Goal: Task Accomplishment & Management: Use online tool/utility

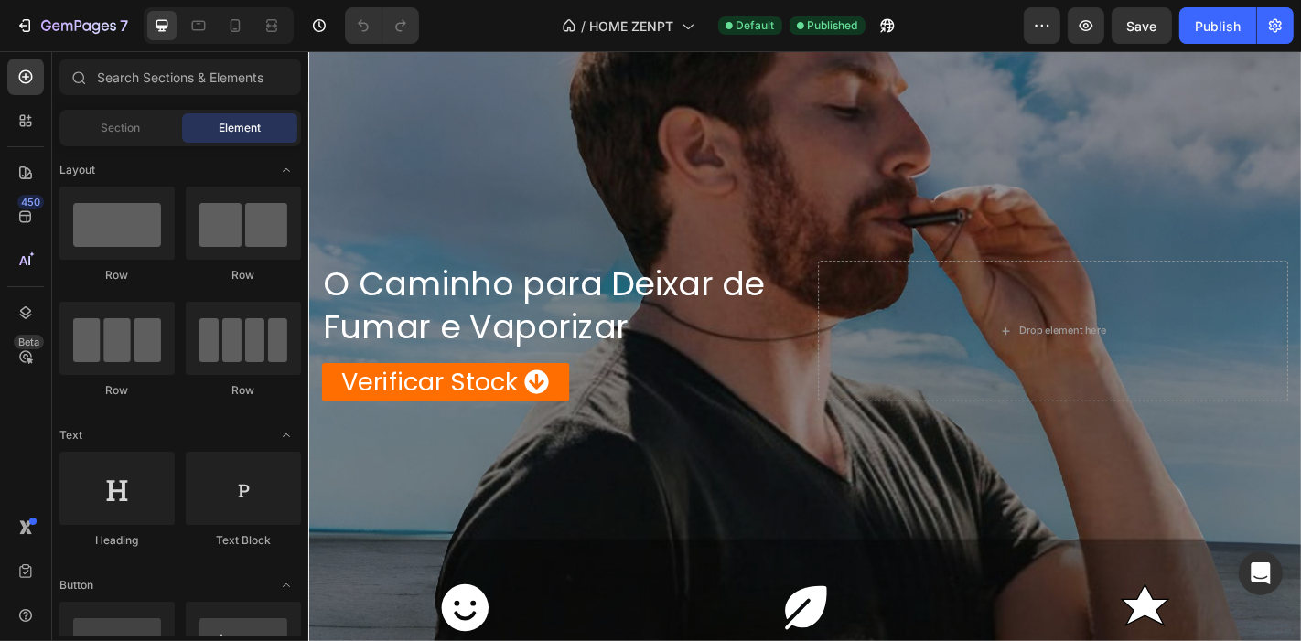
scroll to position [298, 0]
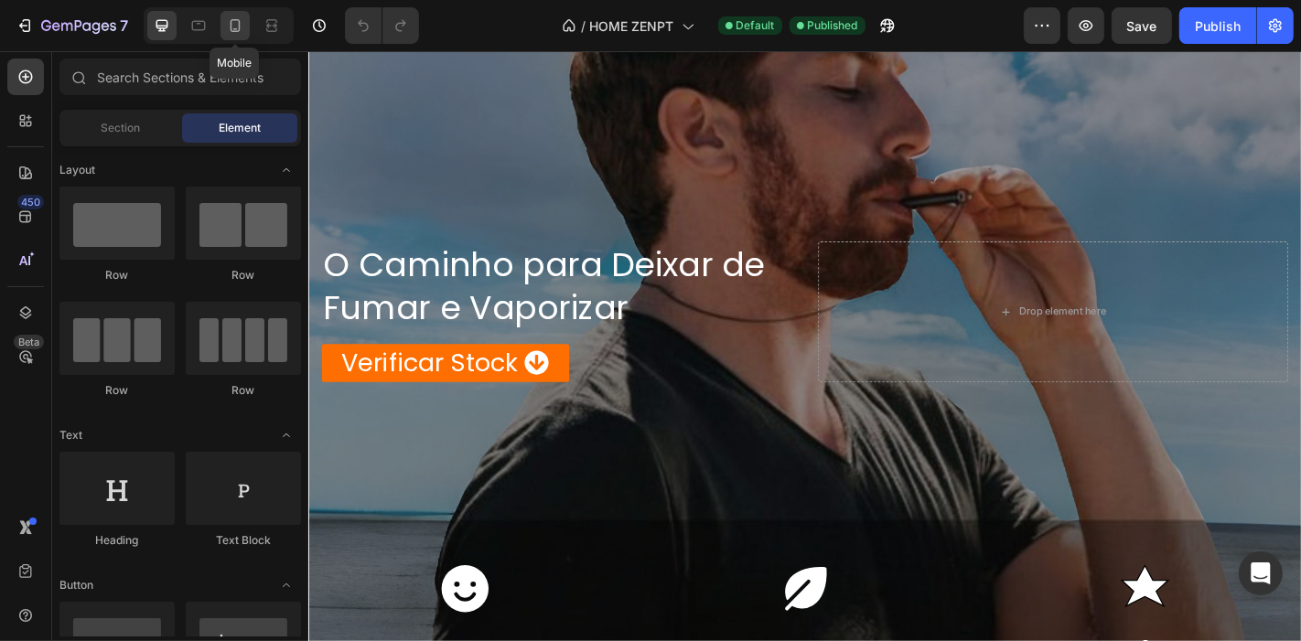
click at [239, 25] on icon at bounding box center [235, 25] width 10 height 13
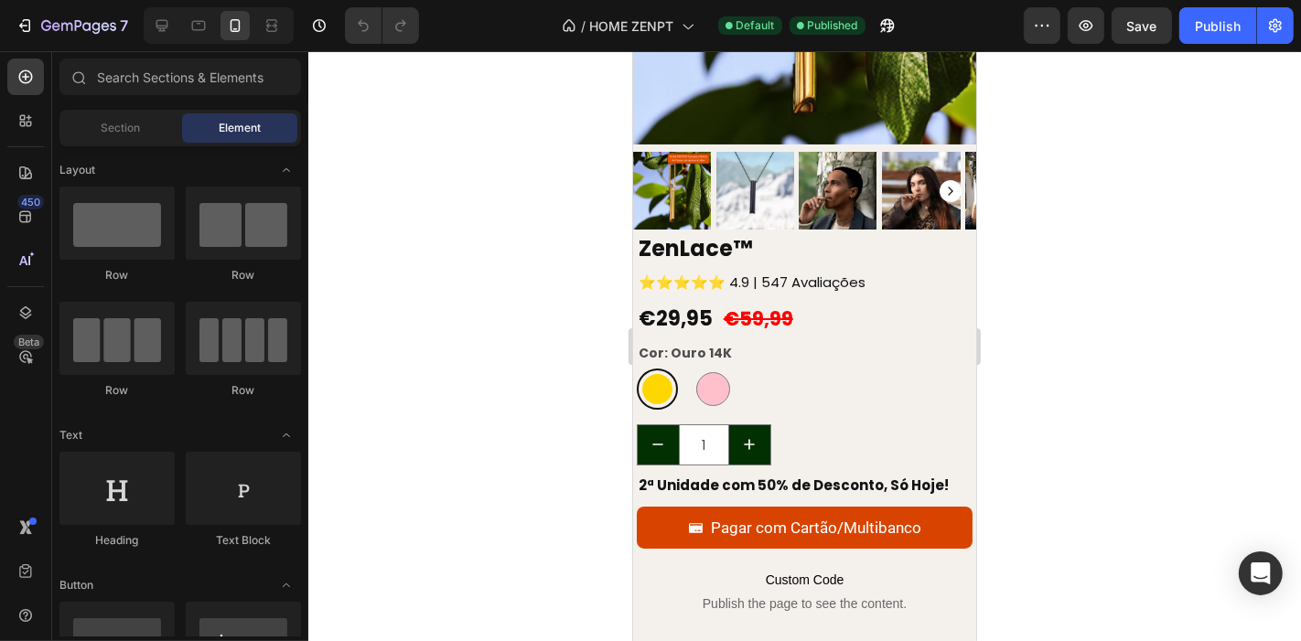
scroll to position [5576, 0]
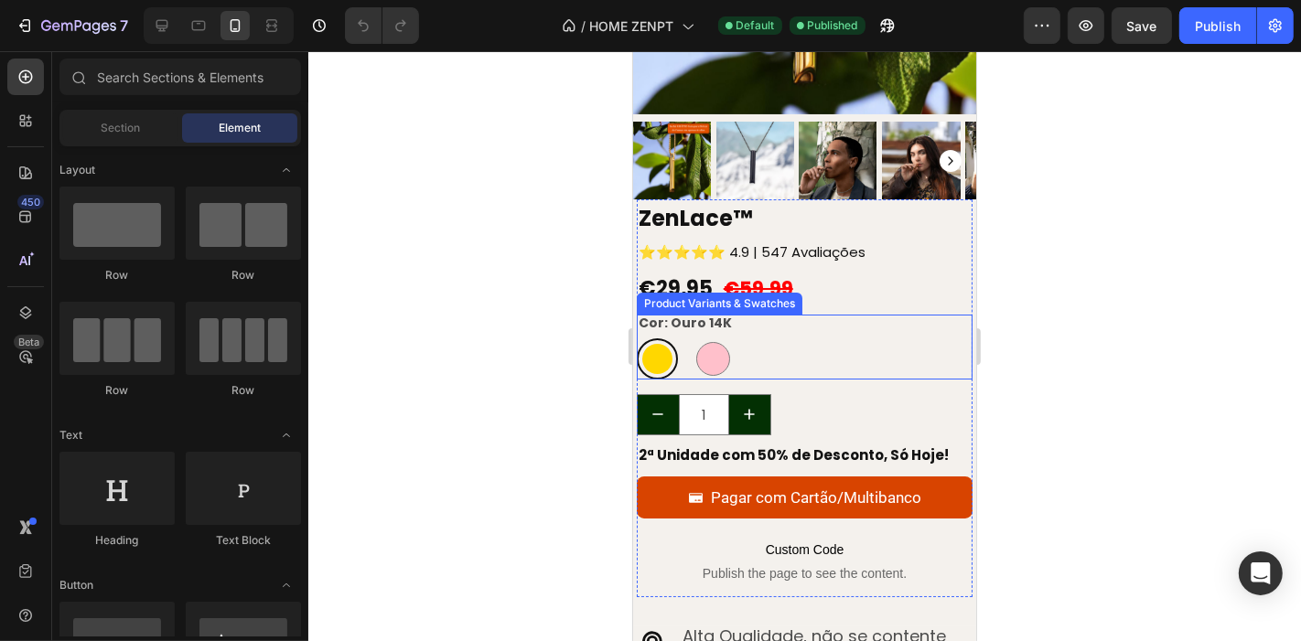
click at [782, 317] on div "Cor: Ouro 14K Ouro 14K Ouro 14K Ouro Rosa Ouro Rosa" at bounding box center [804, 346] width 337 height 65
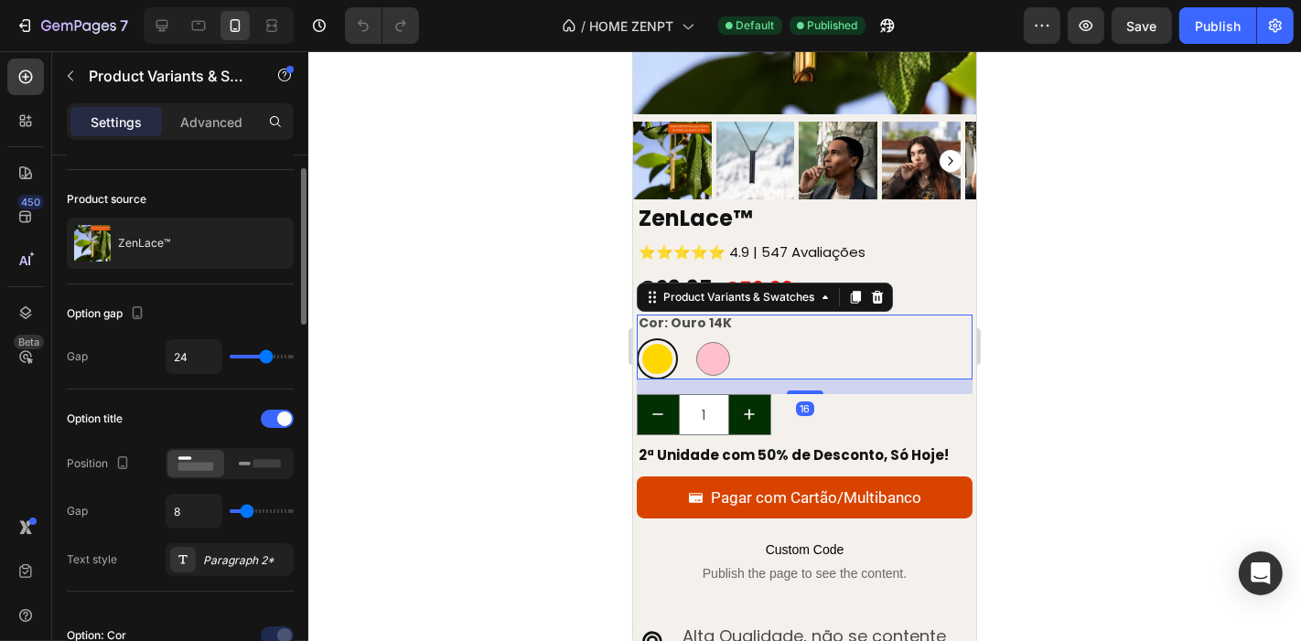
scroll to position [0, 0]
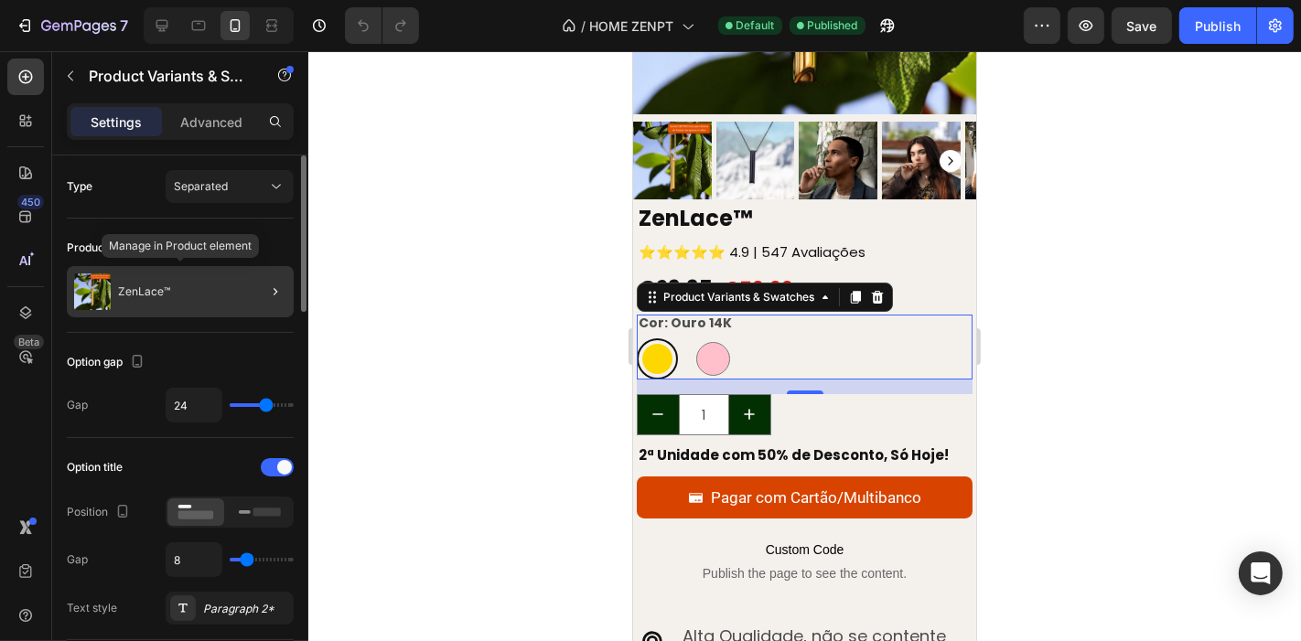
click at [172, 302] on div "ZenLace™" at bounding box center [180, 291] width 227 height 51
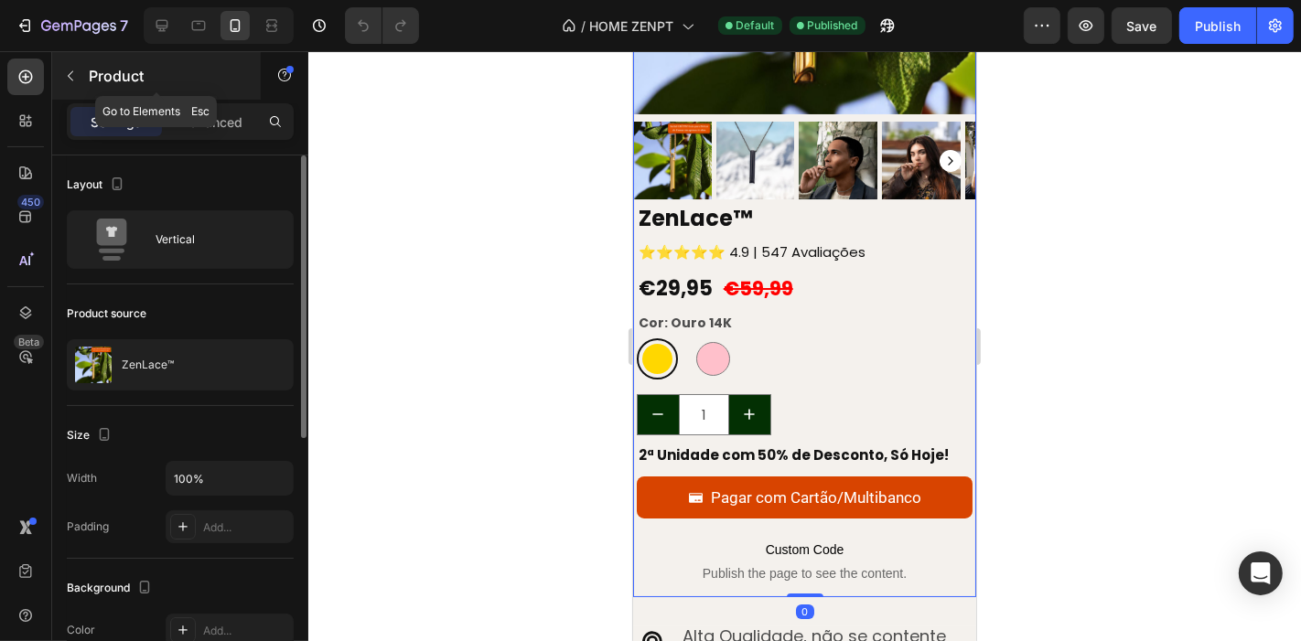
click at [68, 70] on icon "button" at bounding box center [70, 76] width 15 height 15
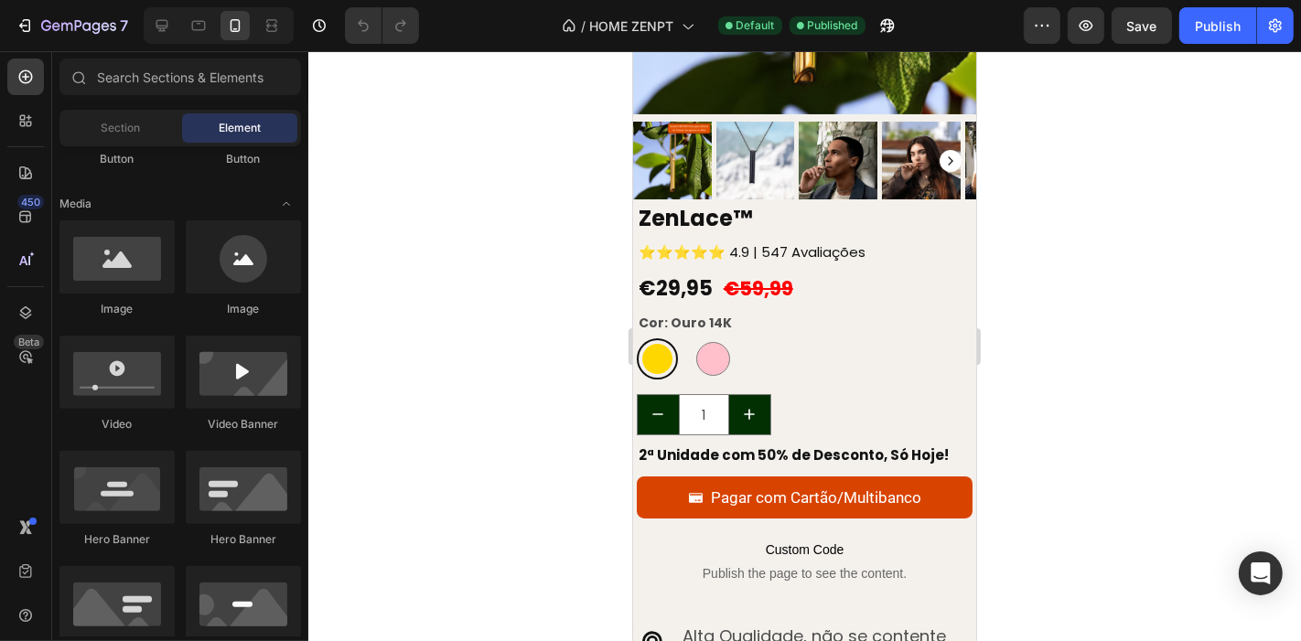
scroll to position [604, 0]
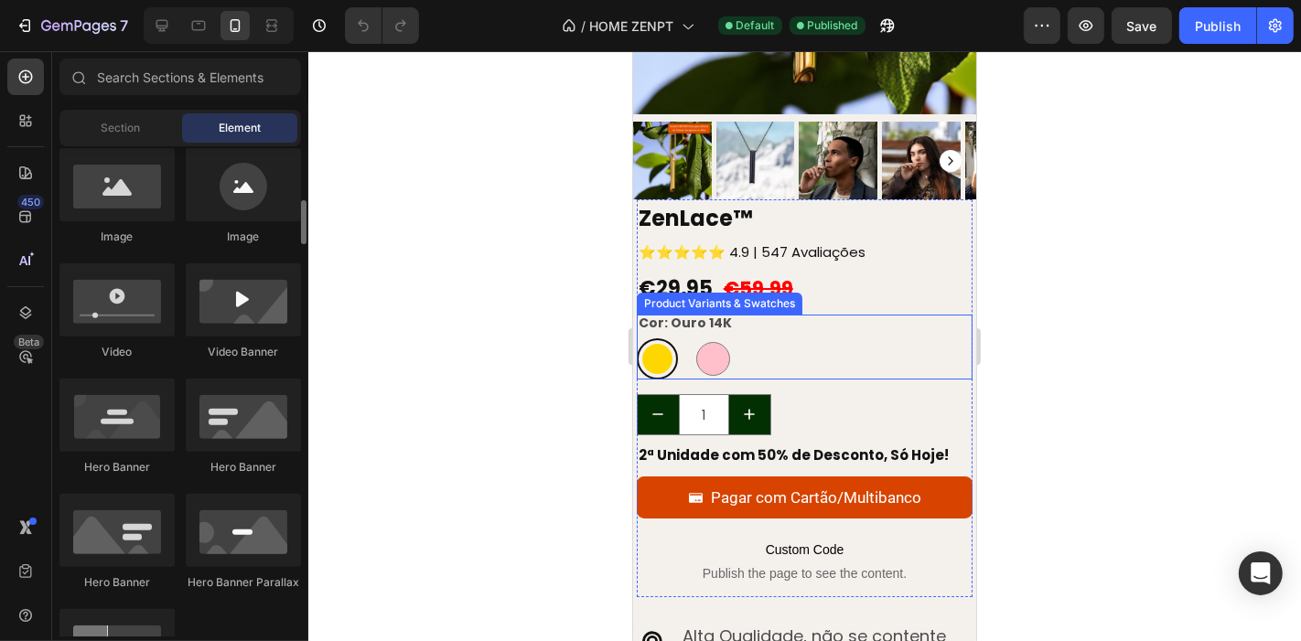
click at [797, 337] on div "Ouro 14K Ouro 14K Ouro Rosa Ouro Rosa" at bounding box center [804, 357] width 337 height 41
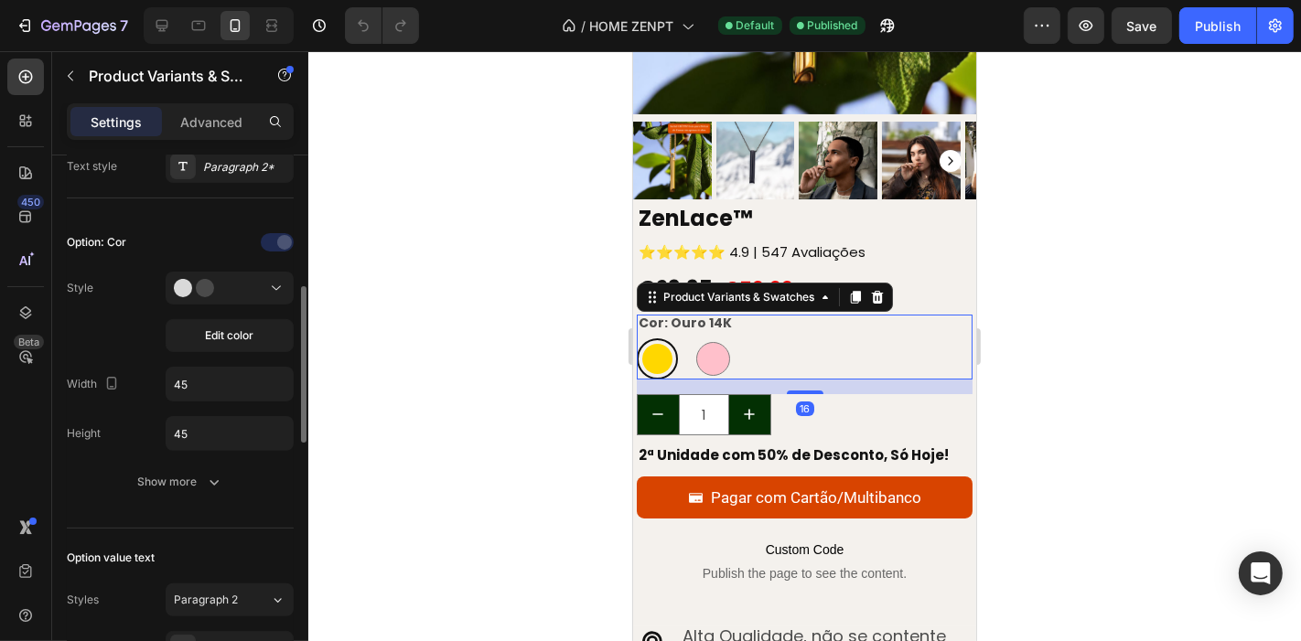
scroll to position [444, 0]
click at [224, 329] on span "Edit color" at bounding box center [230, 334] width 48 height 16
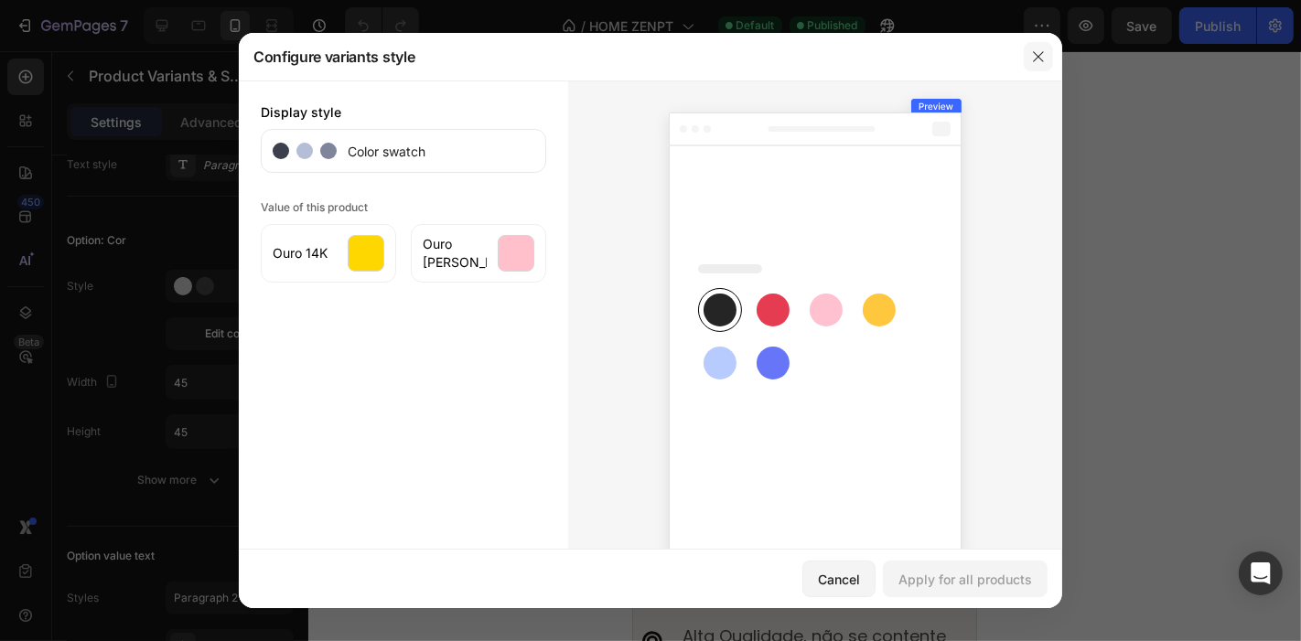
click at [1043, 53] on icon "button" at bounding box center [1038, 56] width 15 height 15
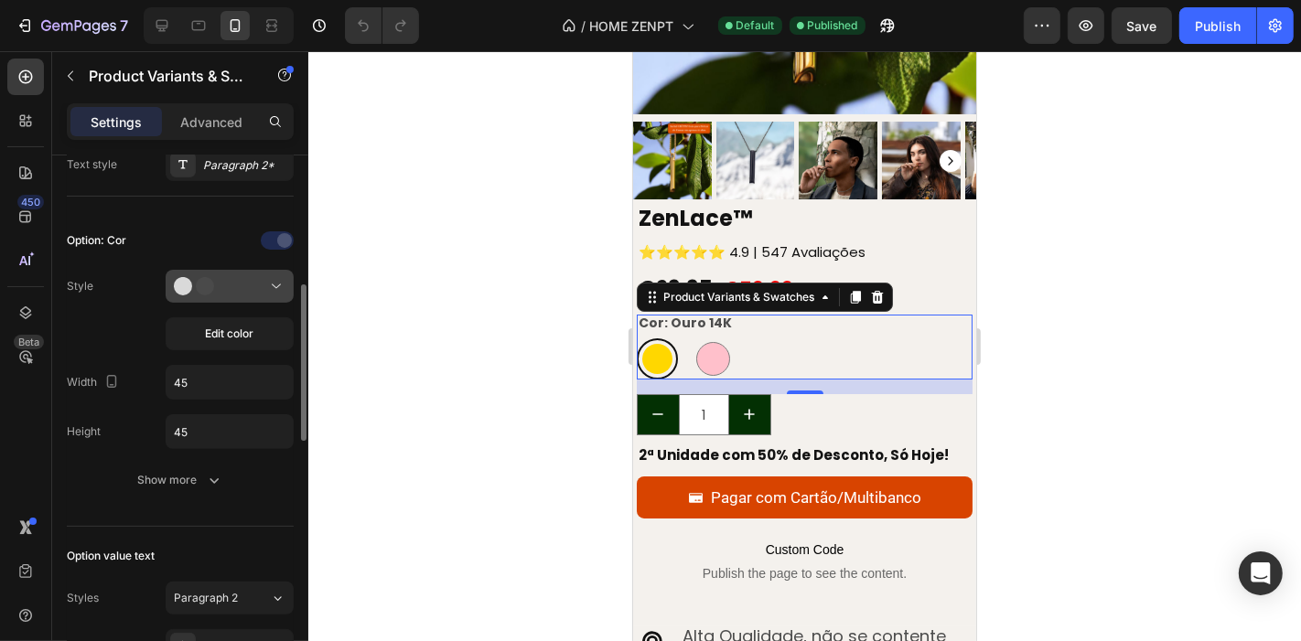
click at [211, 291] on icon at bounding box center [201, 286] width 55 height 18
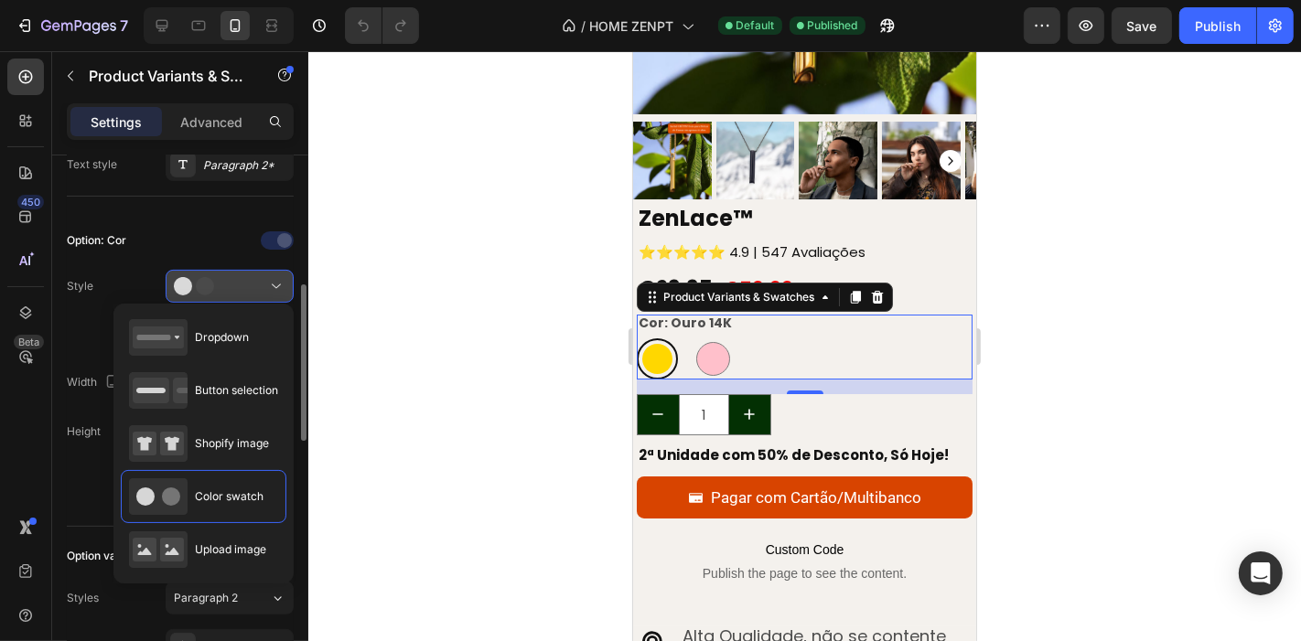
click at [211, 291] on icon at bounding box center [201, 286] width 55 height 18
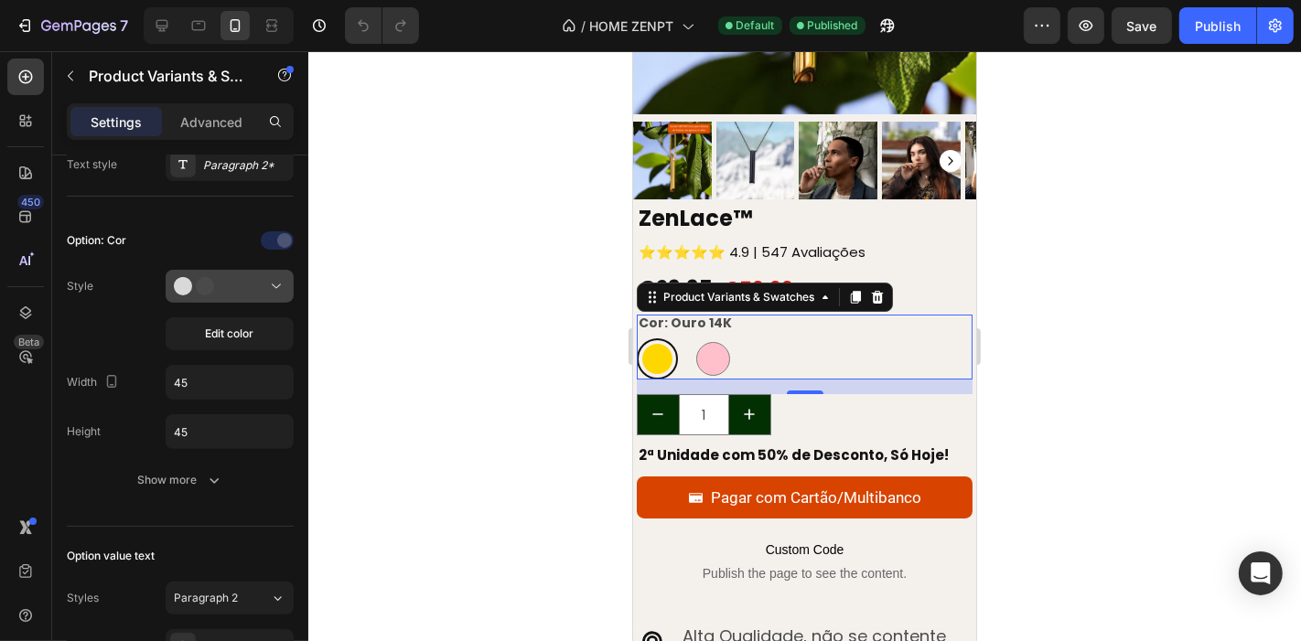
scroll to position [0, 0]
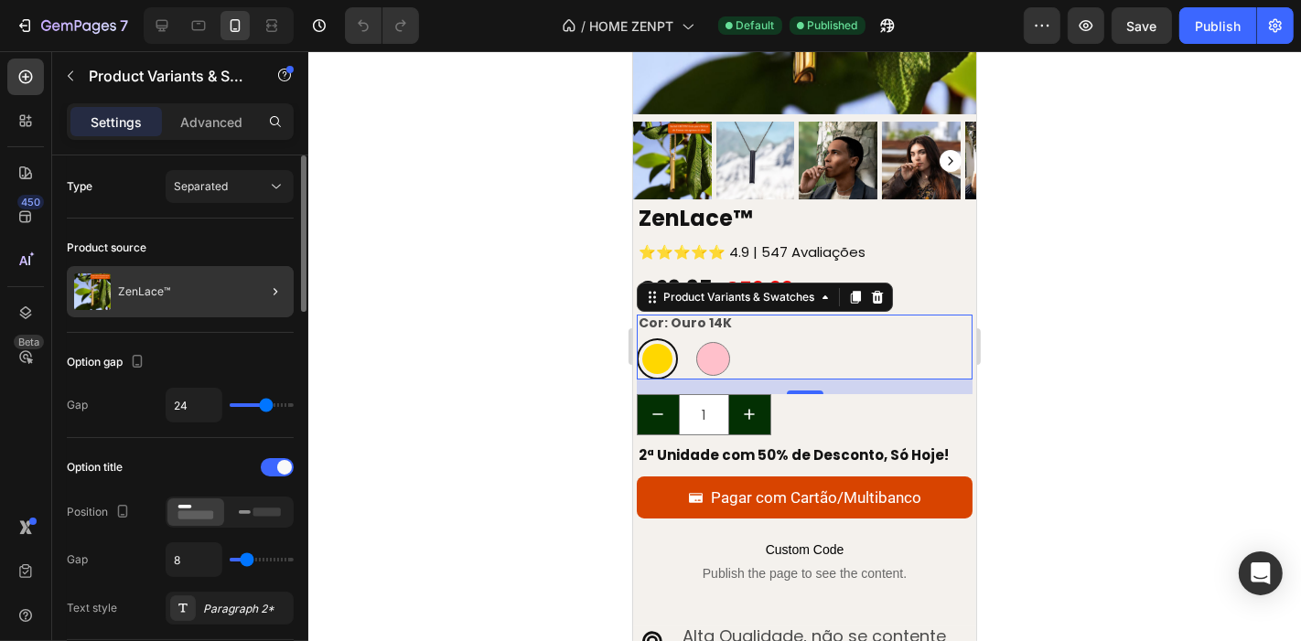
click at [235, 294] on div "ZenLace™" at bounding box center [180, 291] width 227 height 51
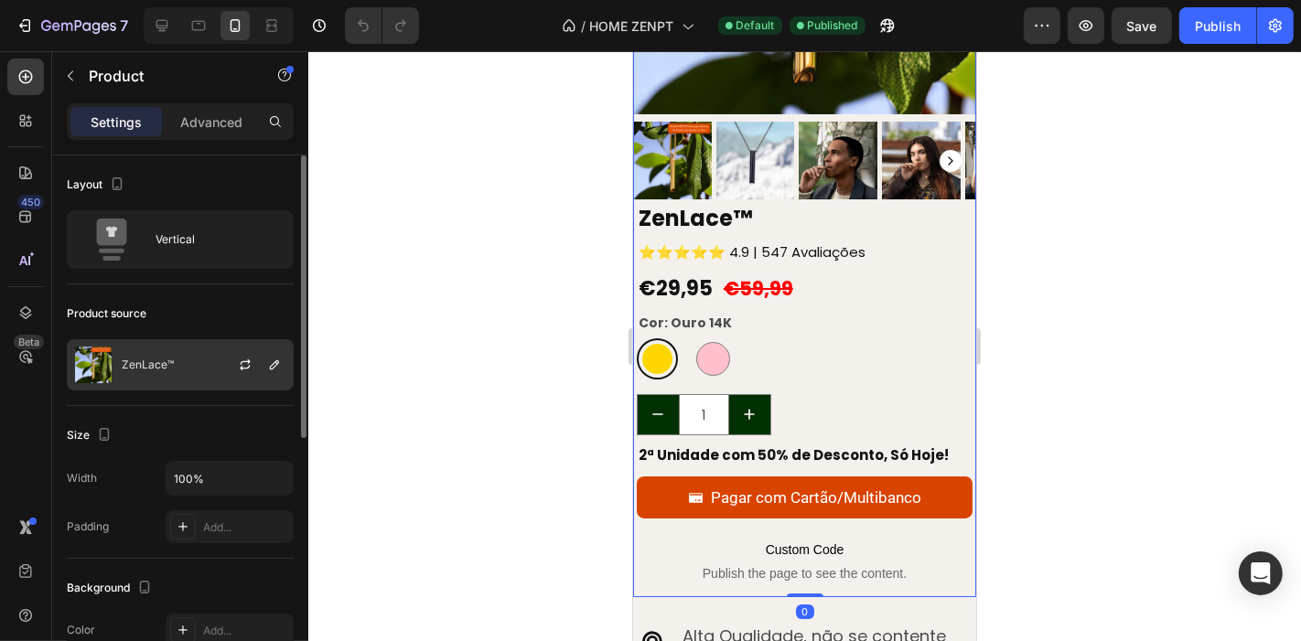
click at [214, 359] on div at bounding box center [252, 364] width 80 height 49
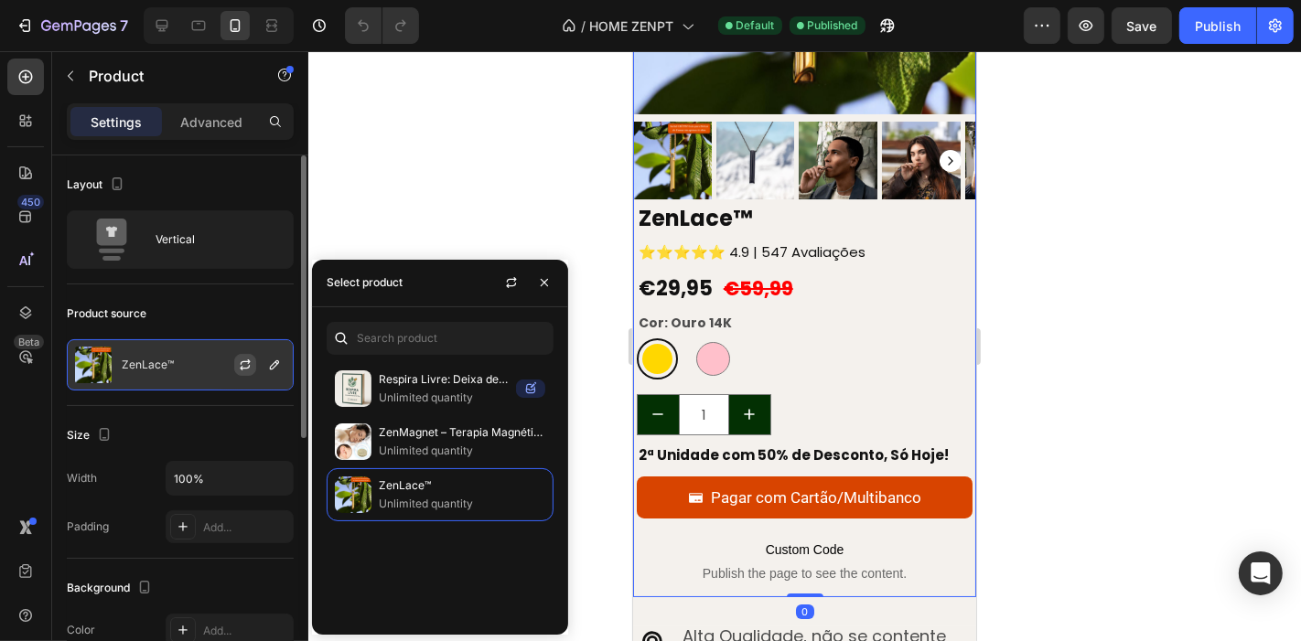
click at [236, 361] on button "button" at bounding box center [245, 365] width 22 height 22
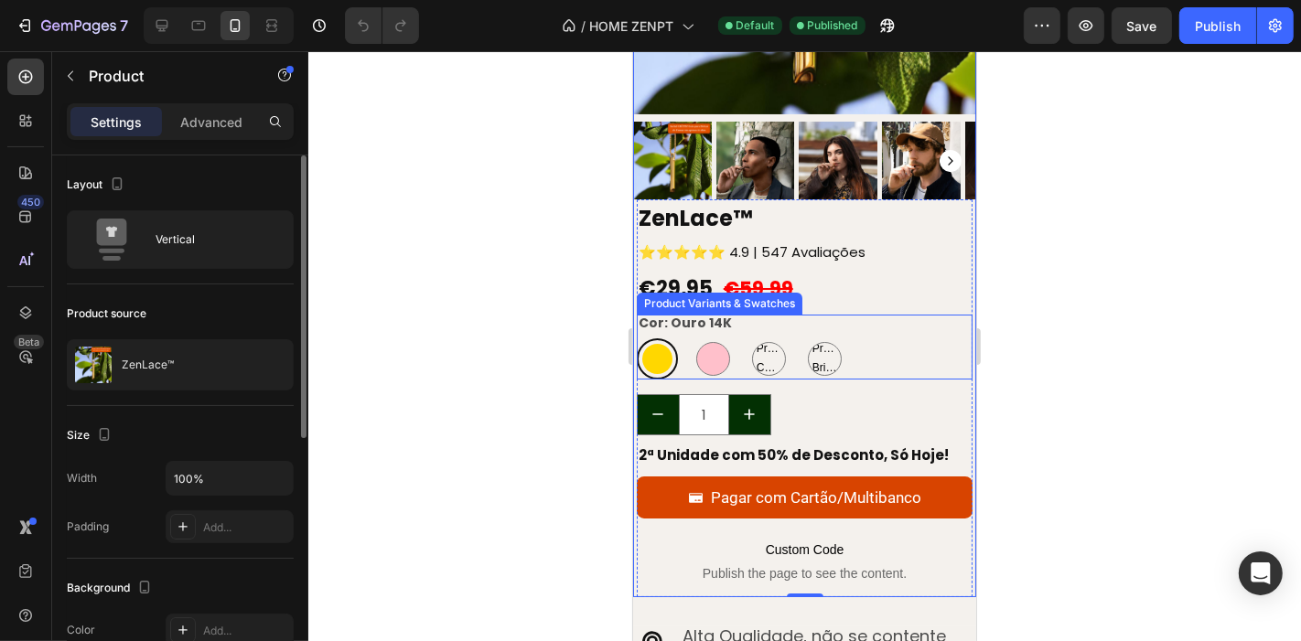
click at [894, 337] on div "Ouro 14K Ouro 14K Ouro Rosa Ouro Rosa Preto Carvão Preto Carvão Preto Carvão Pr…" at bounding box center [804, 357] width 337 height 41
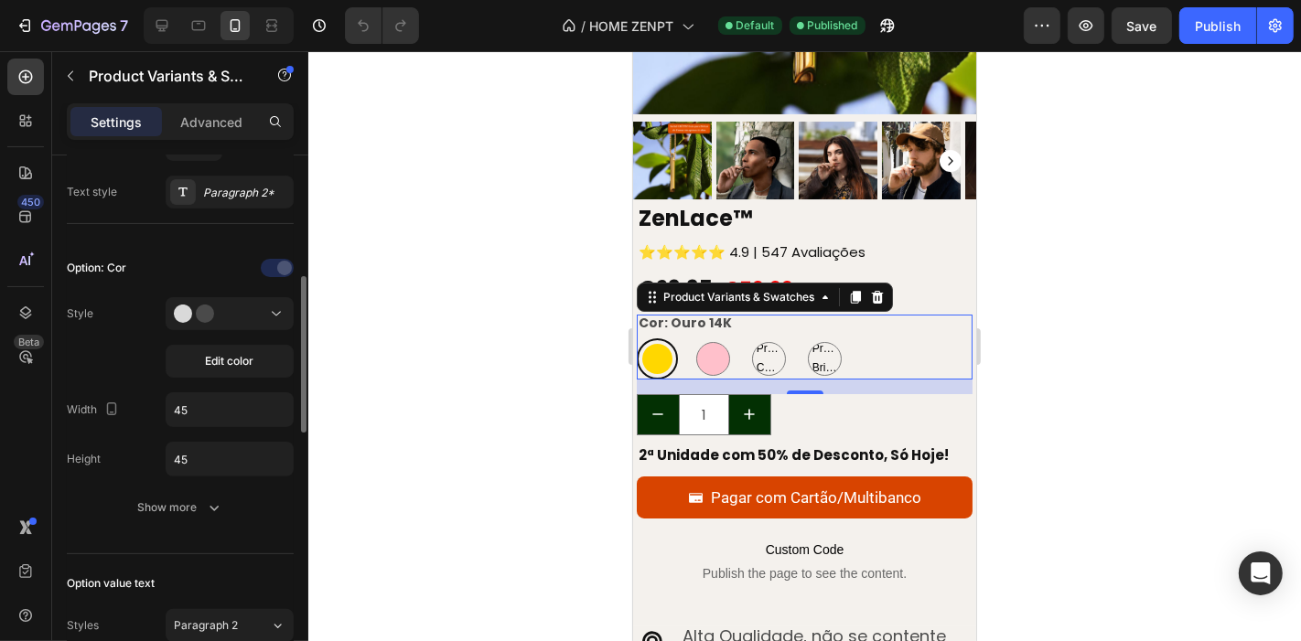
scroll to position [425, 0]
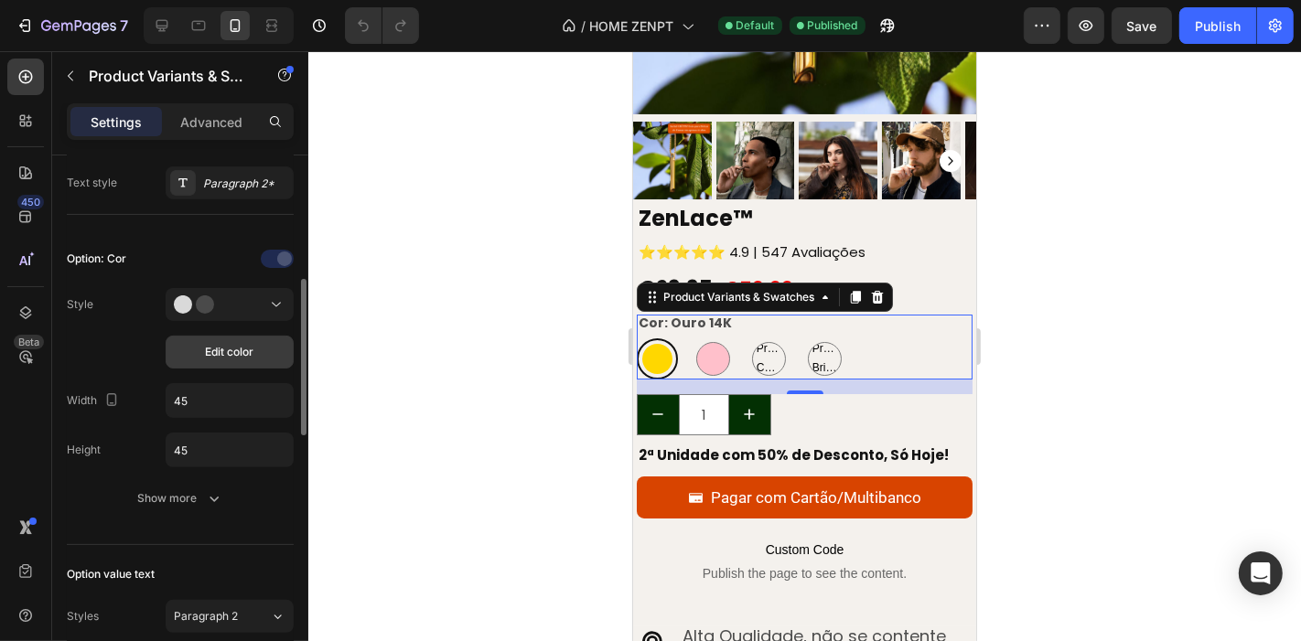
click at [222, 351] on span "Edit color" at bounding box center [230, 352] width 48 height 16
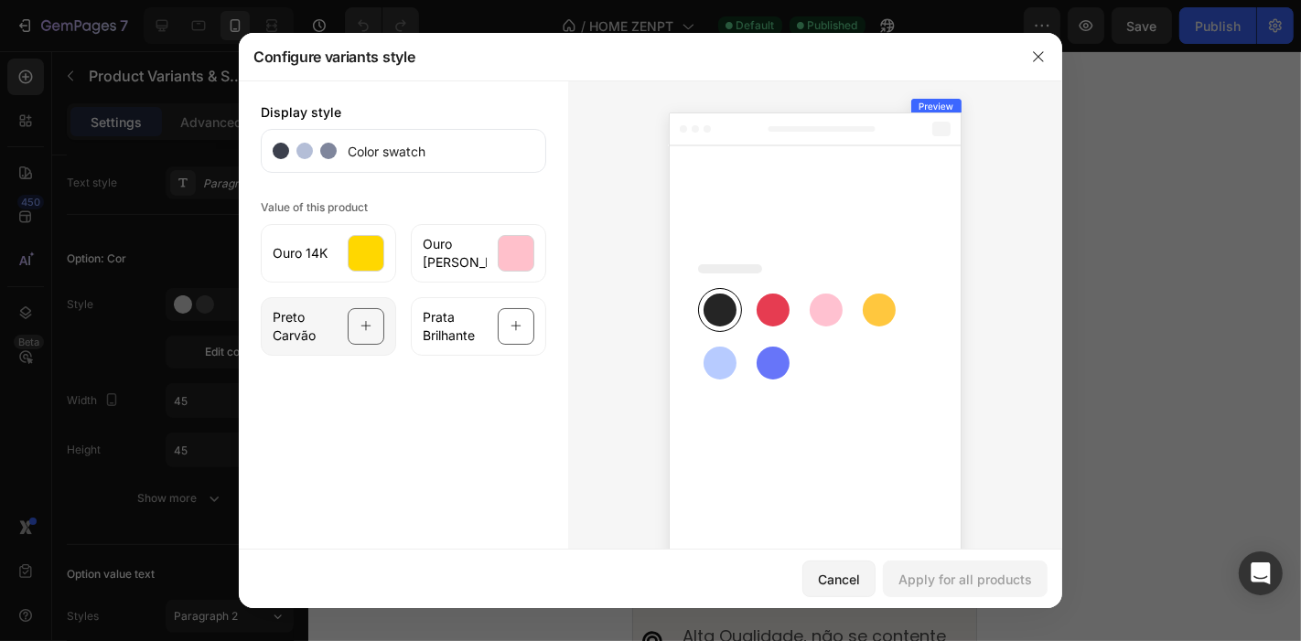
click at [350, 322] on div at bounding box center [366, 326] width 37 height 37
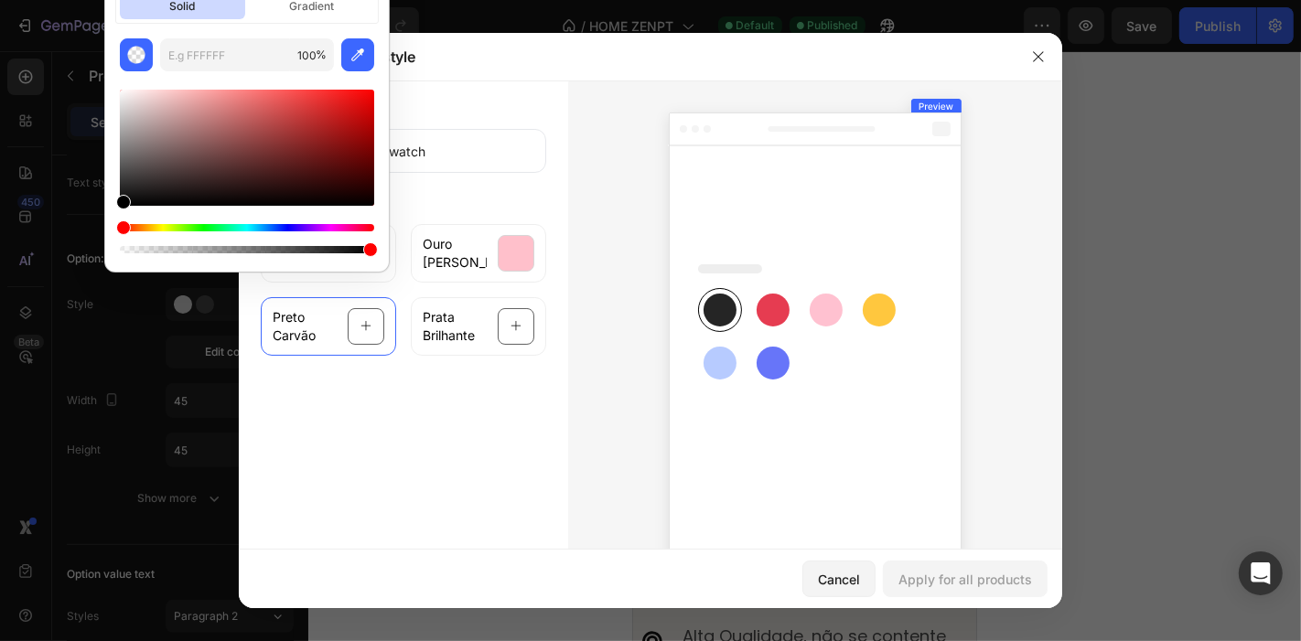
click at [250, 81] on div at bounding box center [247, 164] width 254 height 186
click at [243, 74] on div at bounding box center [247, 164] width 254 height 186
click at [234, 60] on input "text" at bounding box center [225, 54] width 130 height 33
paste input "585858"
type input "585858"
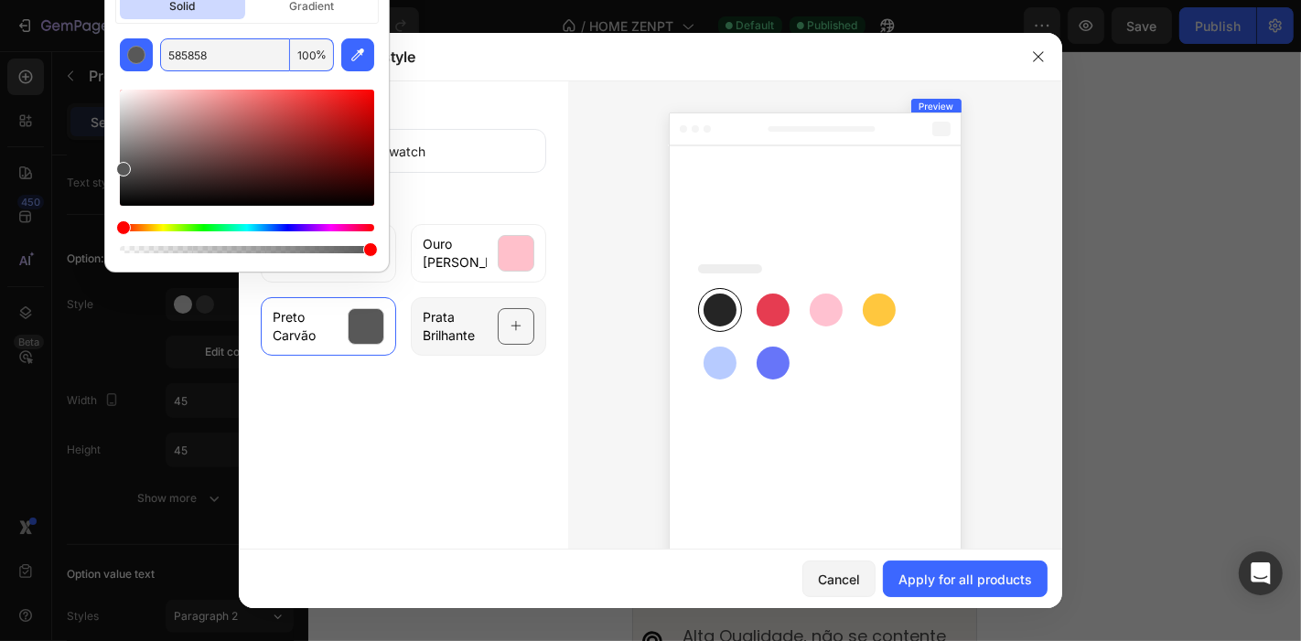
click at [479, 317] on div "Prata Brilhante" at bounding box center [478, 326] width 135 height 59
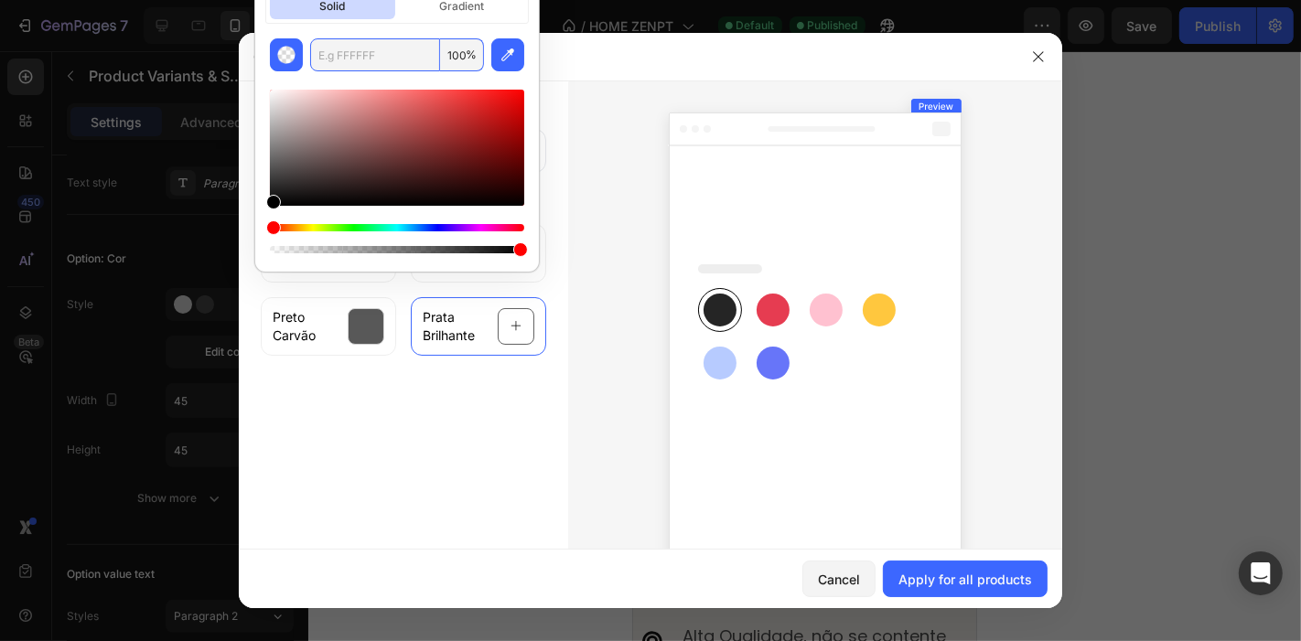
click at [365, 48] on input "text" at bounding box center [375, 54] width 130 height 33
paste input "cccccc"
type input "CCCCCC"
click at [538, 449] on div "Display style Color swatch Value of this product Ouro 14K Ouro Rosa Preto Carvã…" at bounding box center [403, 333] width 329 height 507
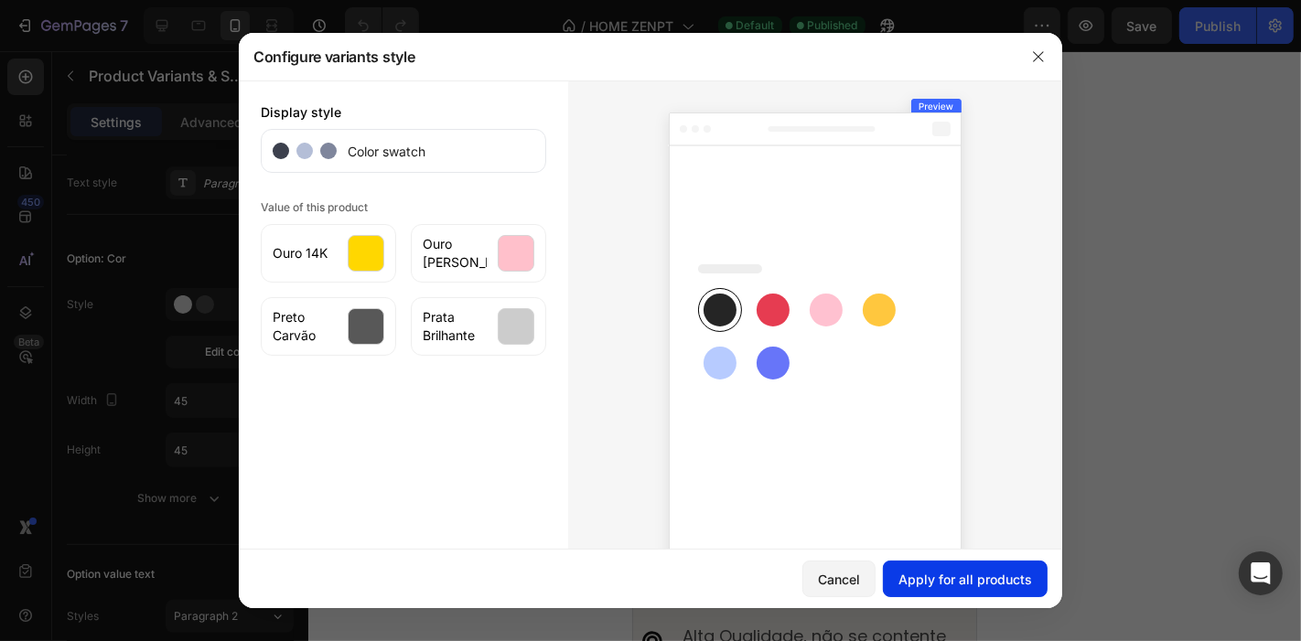
click at [972, 571] on div "Apply for all products" at bounding box center [965, 579] width 134 height 19
radio input "false"
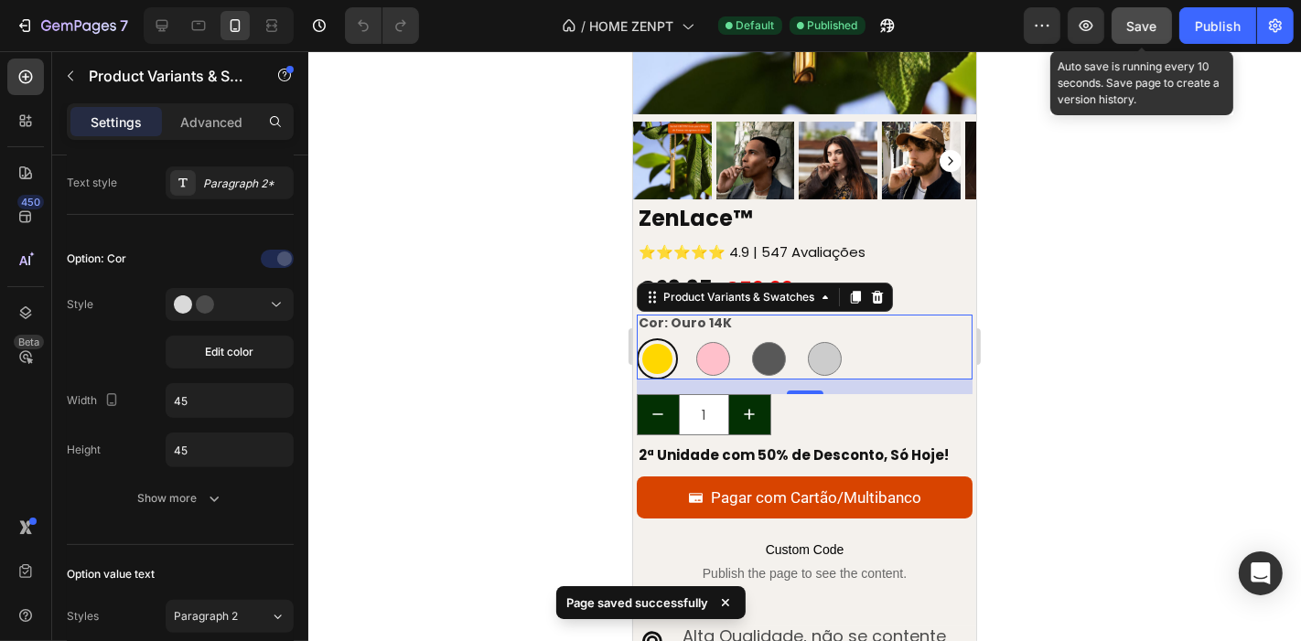
click at [1141, 32] on span "Save" at bounding box center [1142, 26] width 30 height 16
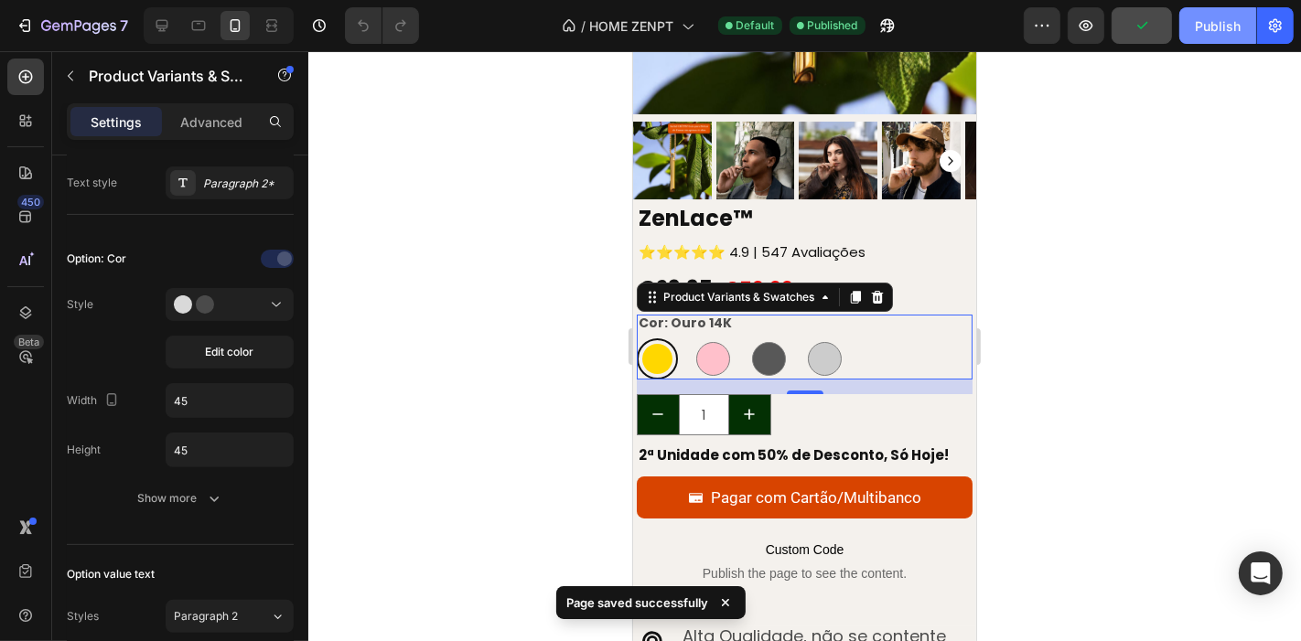
click at [1212, 24] on div "Publish" at bounding box center [1217, 25] width 46 height 19
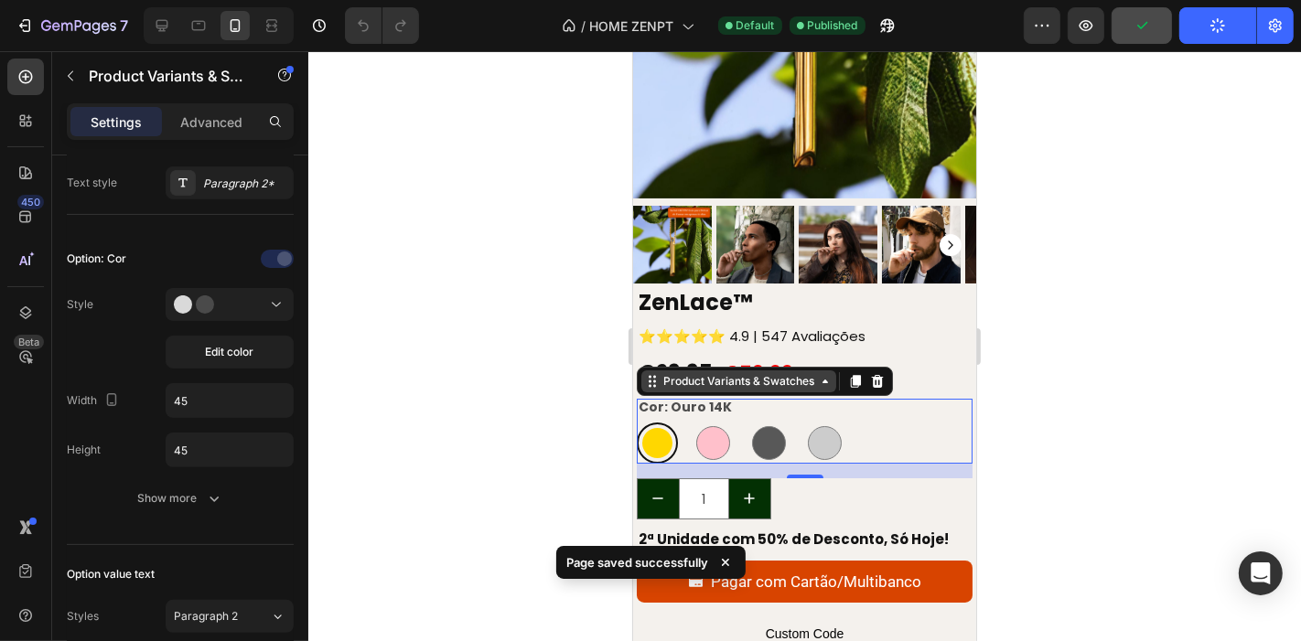
scroll to position [5427, 0]
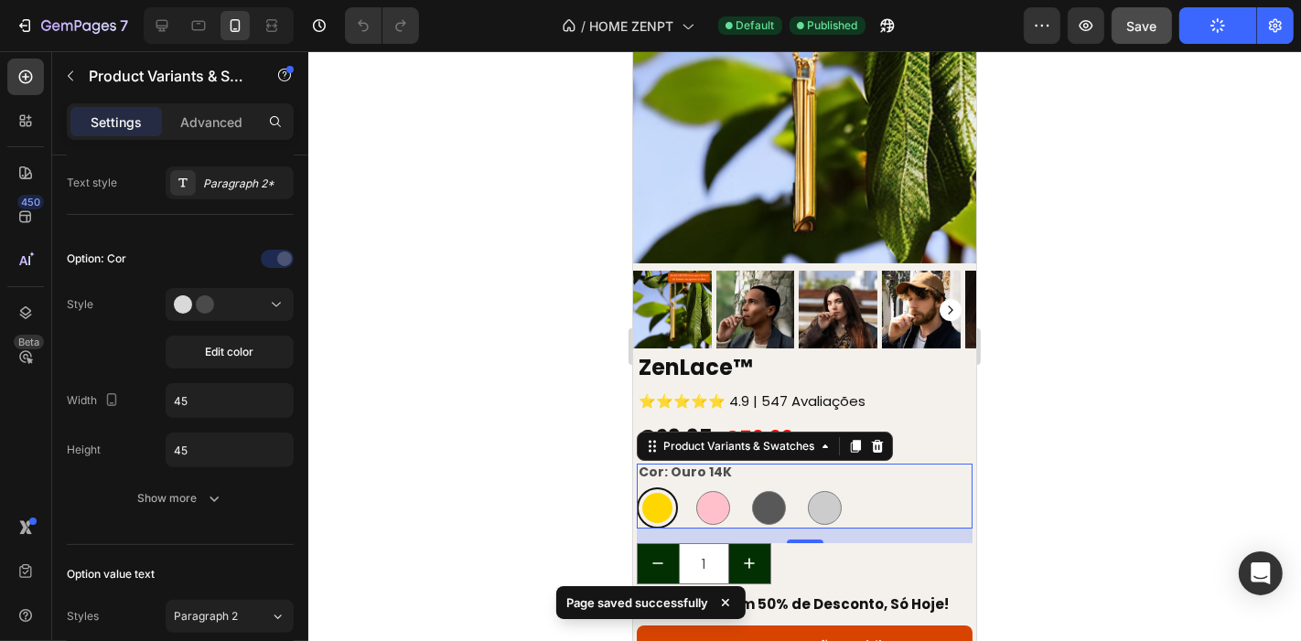
click at [1093, 328] on div at bounding box center [804, 346] width 992 height 590
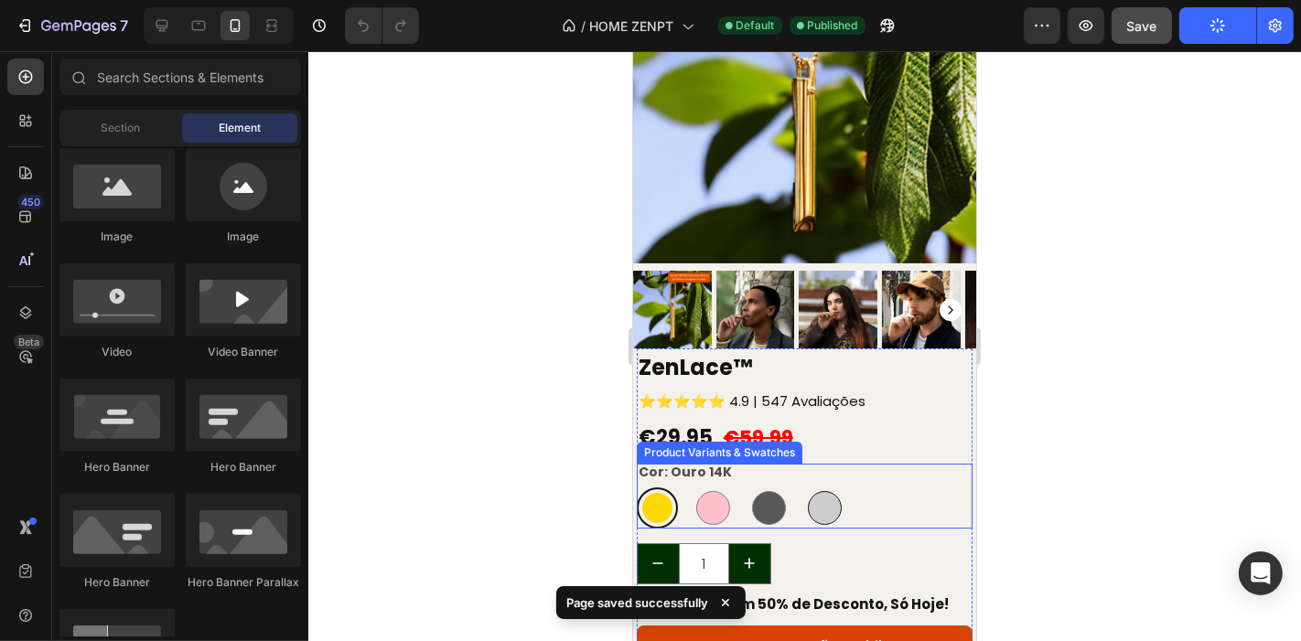
click at [824, 502] on div at bounding box center [824, 507] width 34 height 34
click at [803, 487] on input "Prata Brilhante Prata Brilhante" at bounding box center [802, 486] width 1 height 1
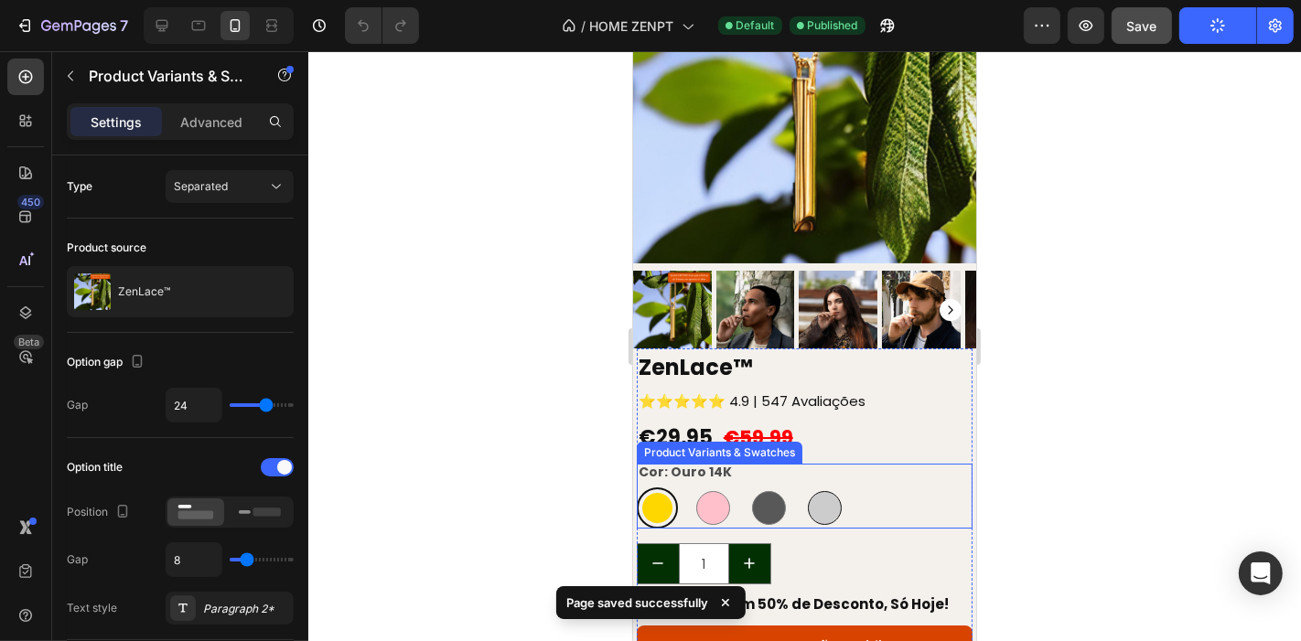
radio input "false"
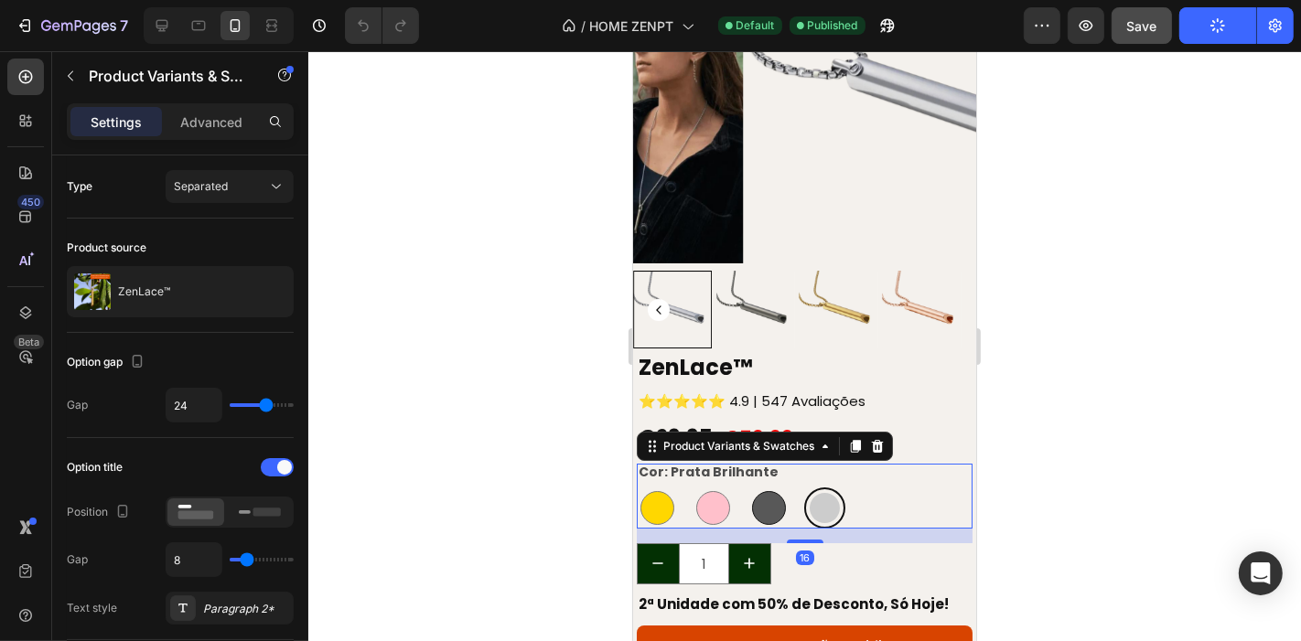
click at [764, 490] on div at bounding box center [768, 507] width 34 height 34
click at [747, 487] on input "Preto [PERSON_NAME]" at bounding box center [746, 486] width 1 height 1
radio input "false"
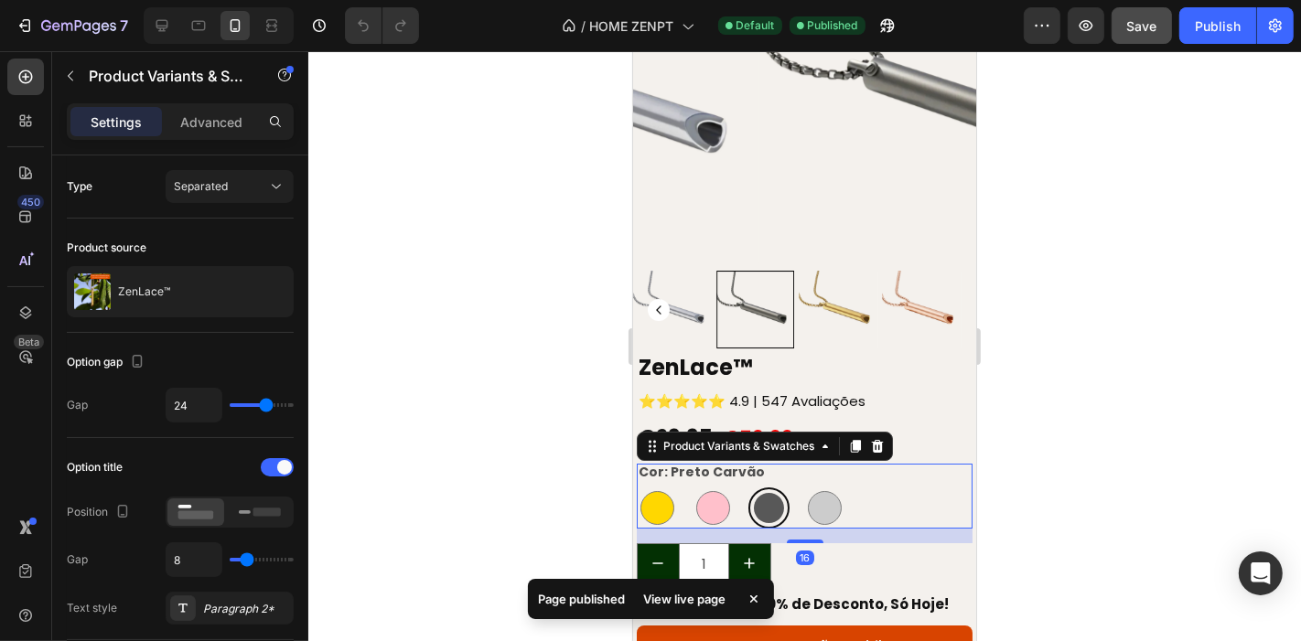
click at [734, 488] on div "Ouro 14K Ouro 14K Ouro Rosa Ouro Rosa Preto Carvão Preto Carvão Prata Brilhante…" at bounding box center [804, 507] width 337 height 41
click at [712, 490] on div at bounding box center [712, 507] width 34 height 34
click at [691, 486] on input "Ouro Rosa Ouro Rosa" at bounding box center [691, 486] width 1 height 1
radio input "false"
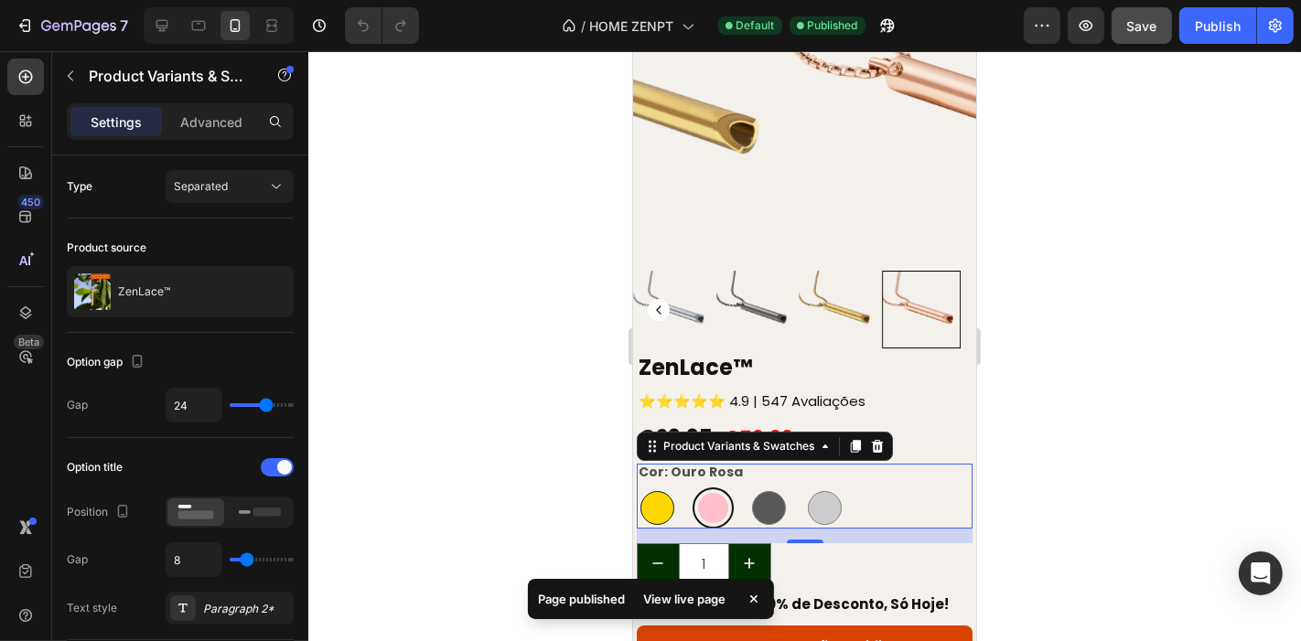
click at [648, 490] on div at bounding box center [656, 507] width 34 height 34
click at [636, 486] on input "Ouro 14K Ouro 14K" at bounding box center [635, 486] width 1 height 1
radio input "false"
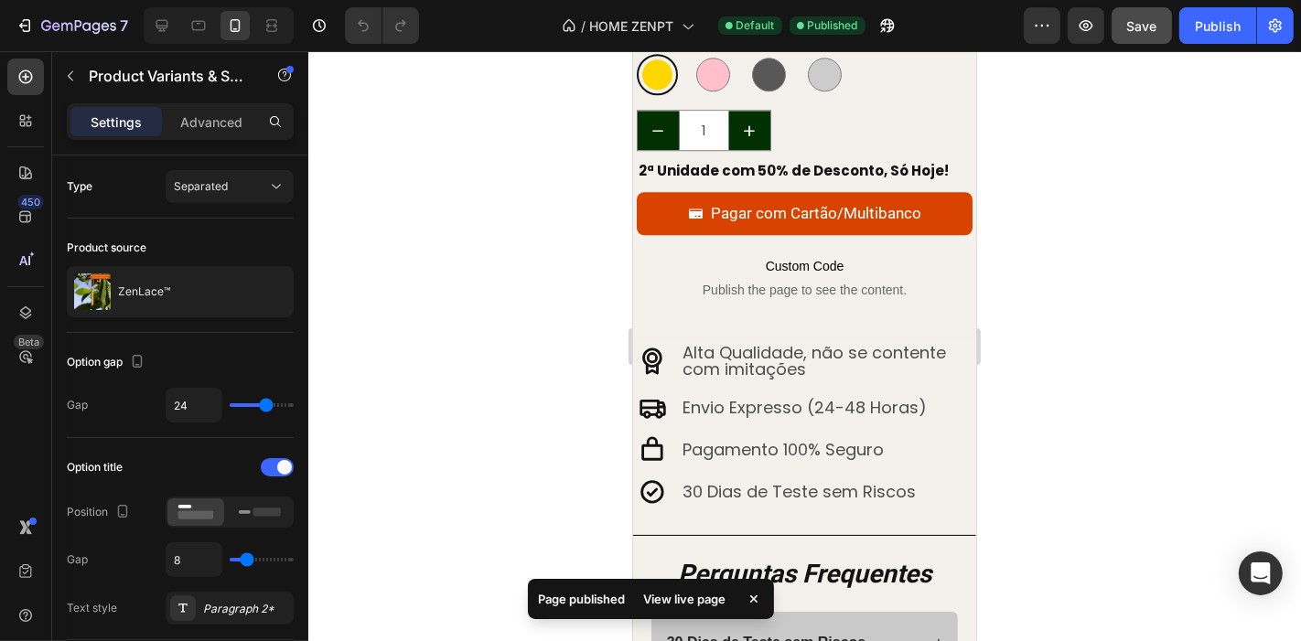
scroll to position [4267, 0]
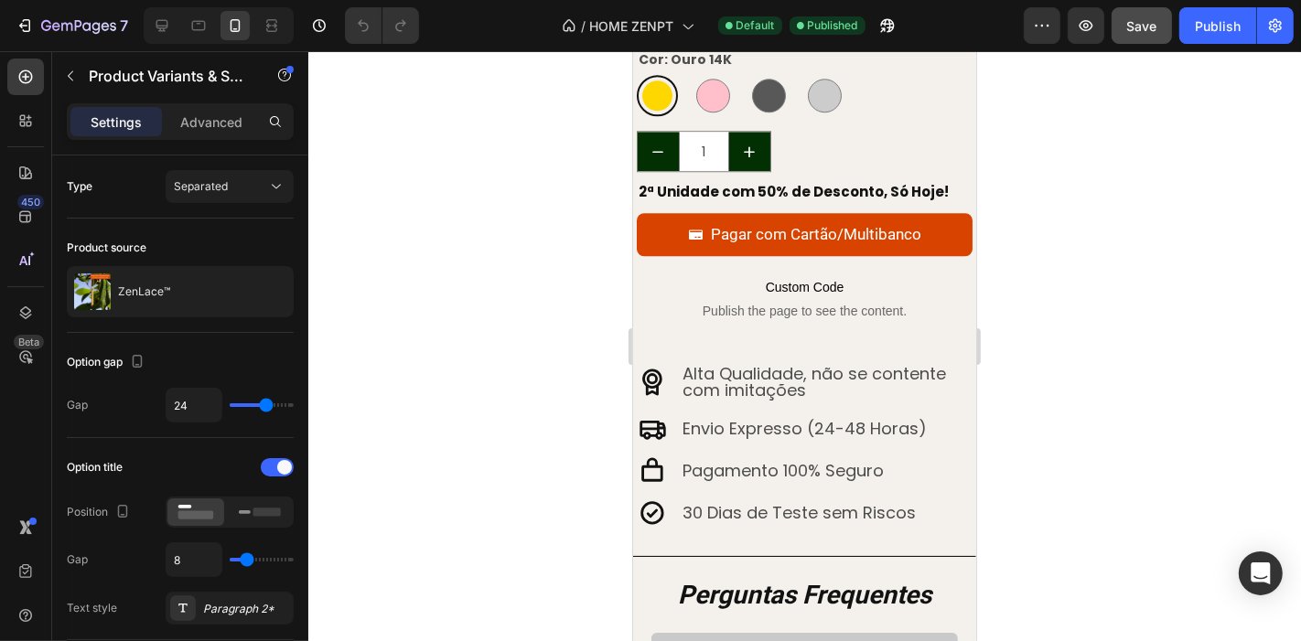
click at [1096, 429] on div at bounding box center [804, 346] width 992 height 590
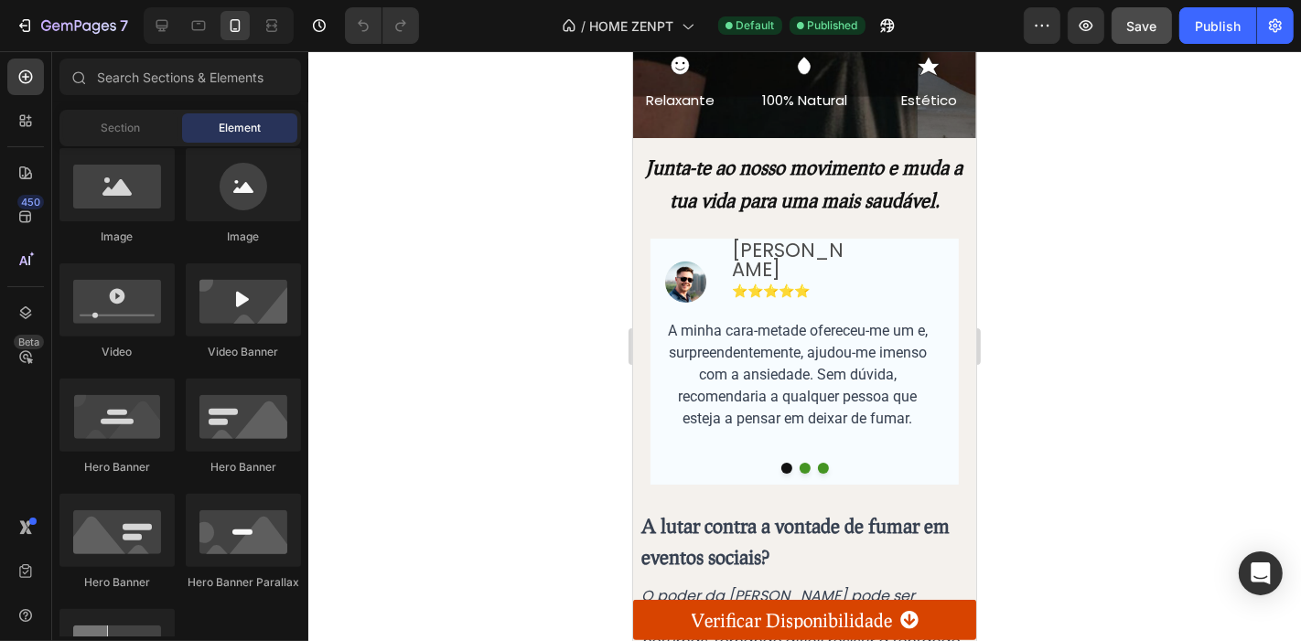
scroll to position [604, 0]
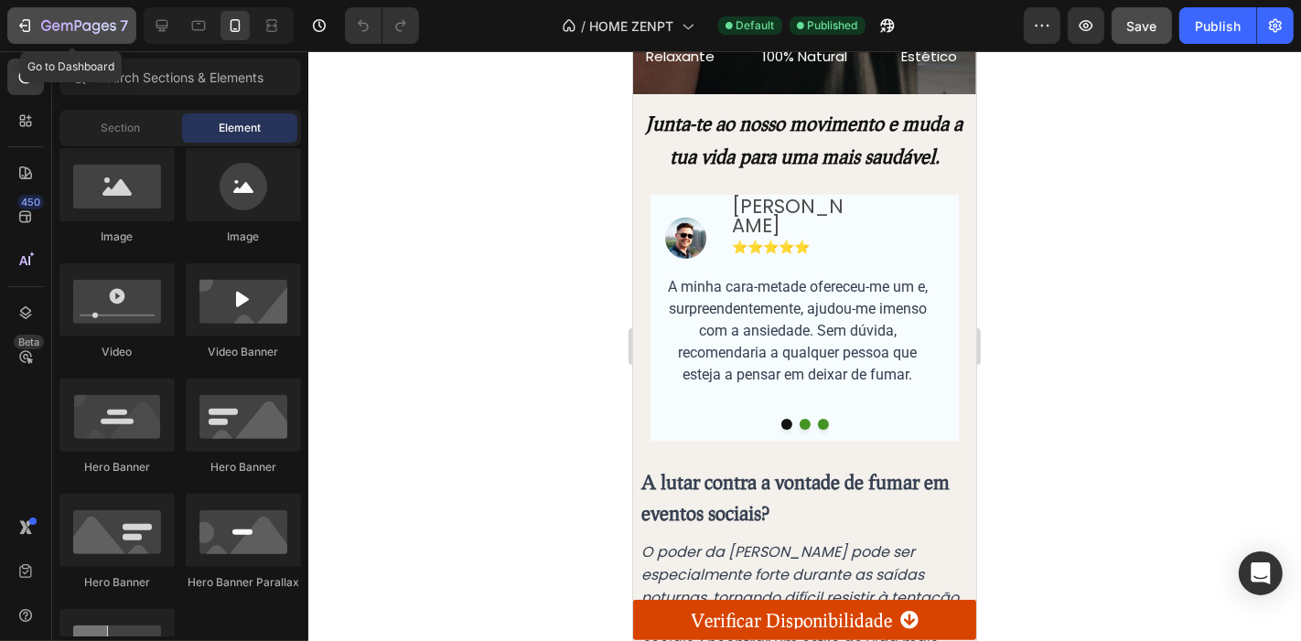
click at [43, 32] on icon "button" at bounding box center [78, 27] width 75 height 16
